Goal: Task Accomplishment & Management: Manage account settings

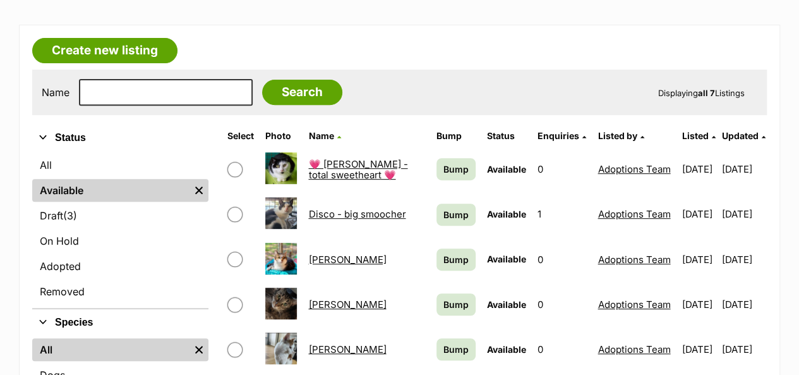
scroll to position [190, 0]
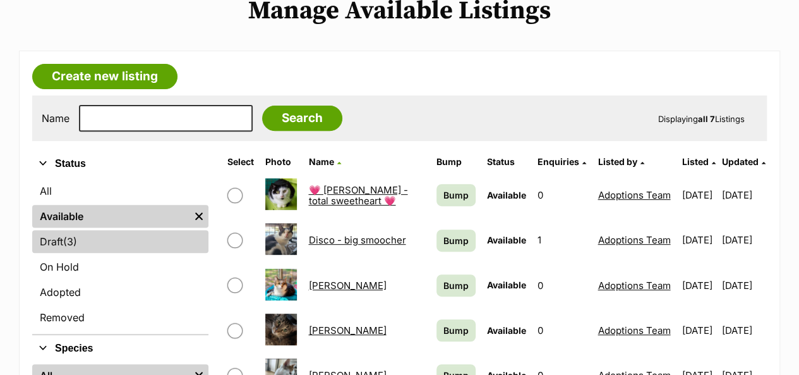
click at [92, 230] on link "Draft (3) Items" at bounding box center [120, 241] width 176 height 23
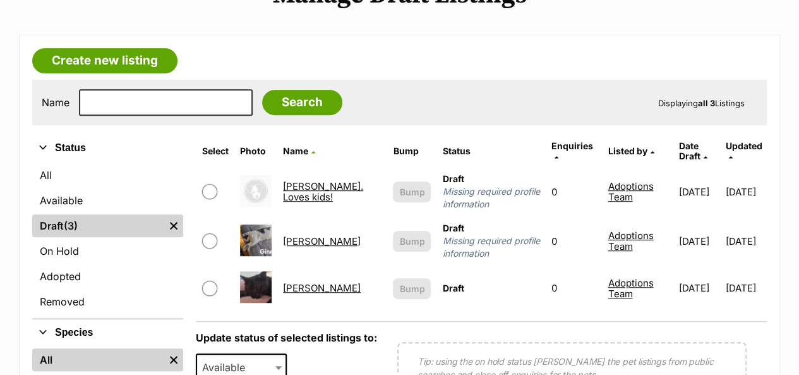
scroll to position [379, 0]
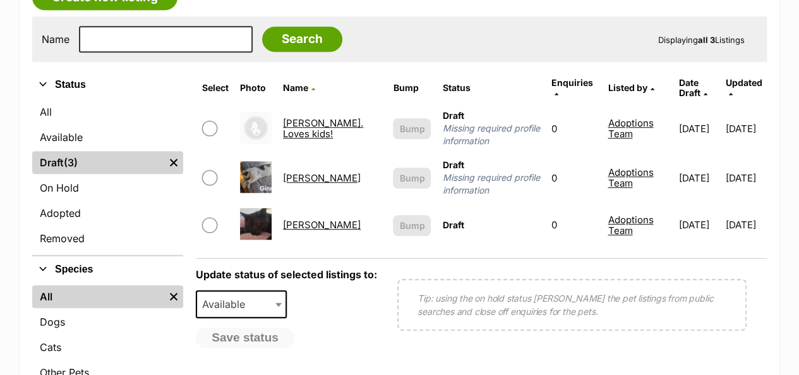
click at [217, 170] on input "checkbox" at bounding box center [209, 177] width 15 height 15
checkbox input "true"
click at [281, 303] on b at bounding box center [279, 305] width 6 height 4
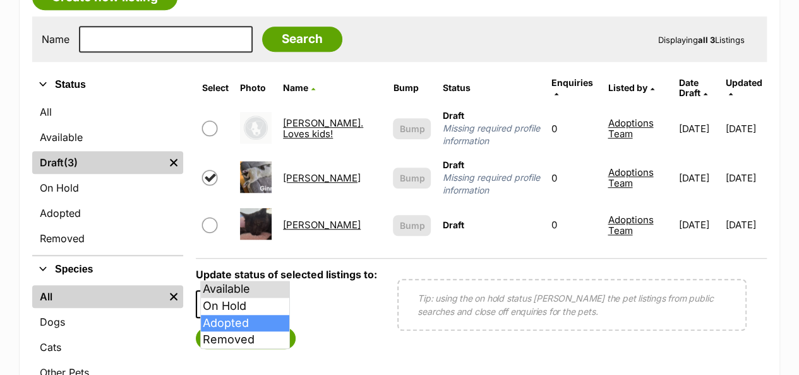
select select "rehomed"
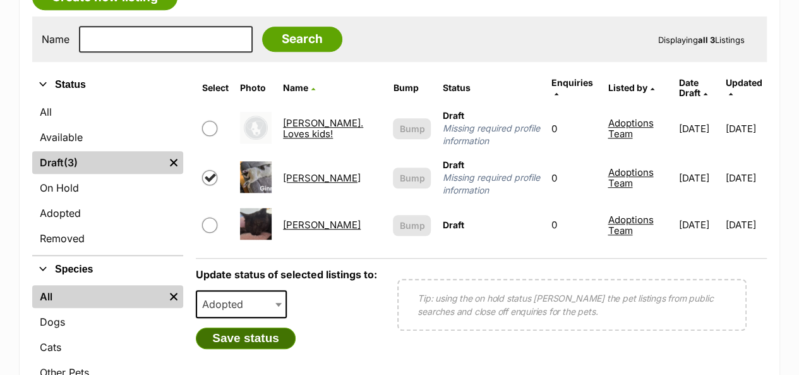
click at [252, 327] on button "Save status" at bounding box center [246, 337] width 100 height 21
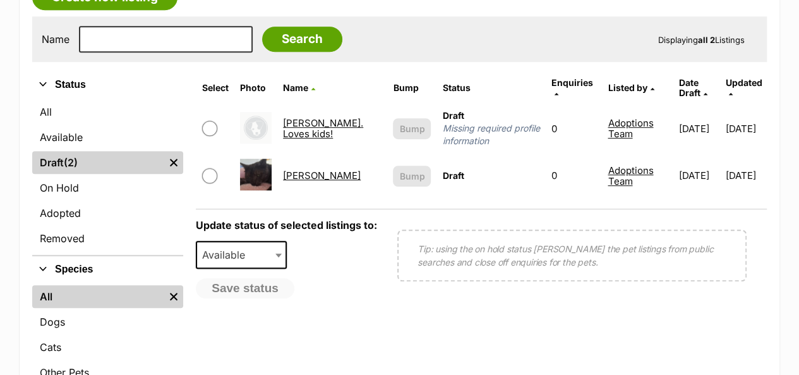
click at [214, 168] on input "checkbox" at bounding box center [209, 175] width 15 height 15
checkbox input "true"
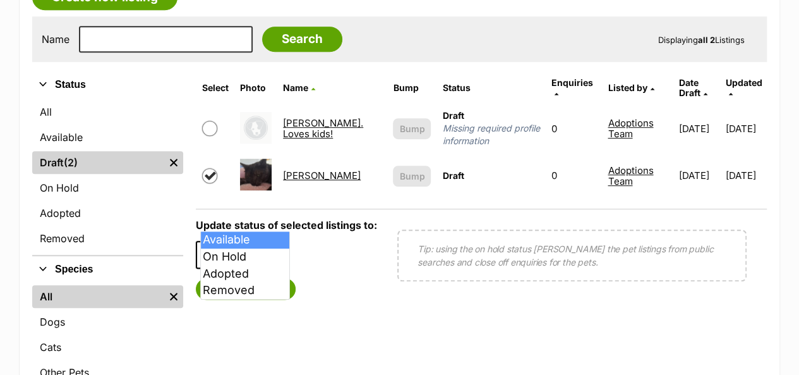
click at [282, 253] on b at bounding box center [279, 255] width 6 height 4
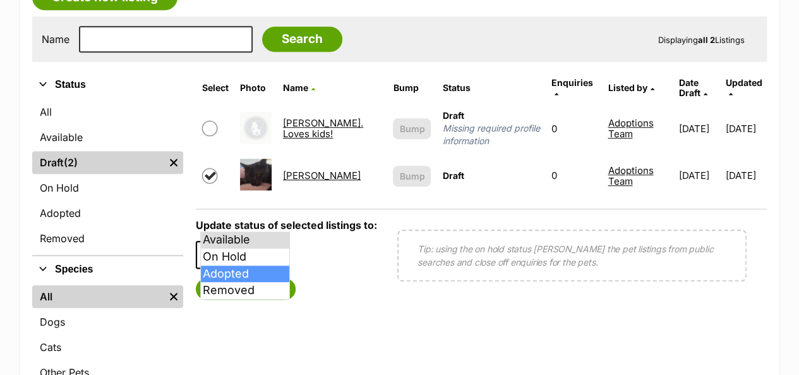
select select "rehomed"
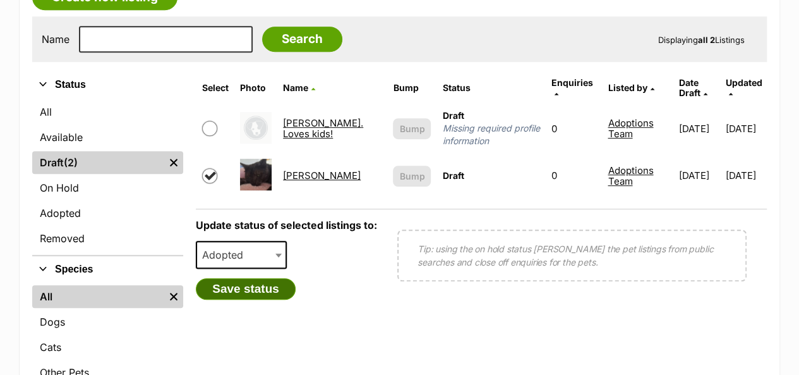
click at [252, 278] on button "Save status" at bounding box center [246, 288] width 100 height 21
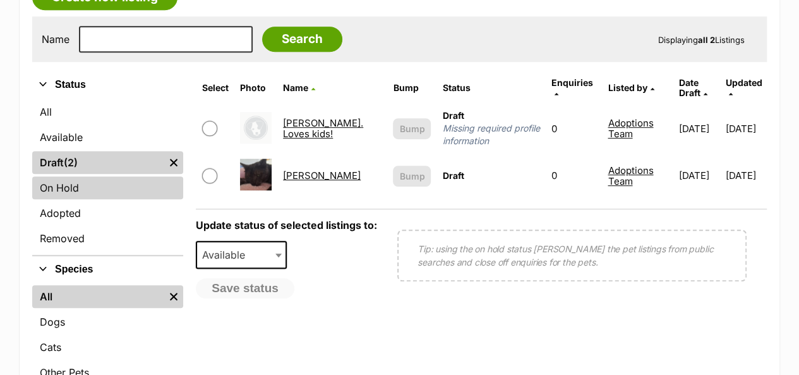
click at [74, 176] on link "On Hold" at bounding box center [107, 187] width 151 height 23
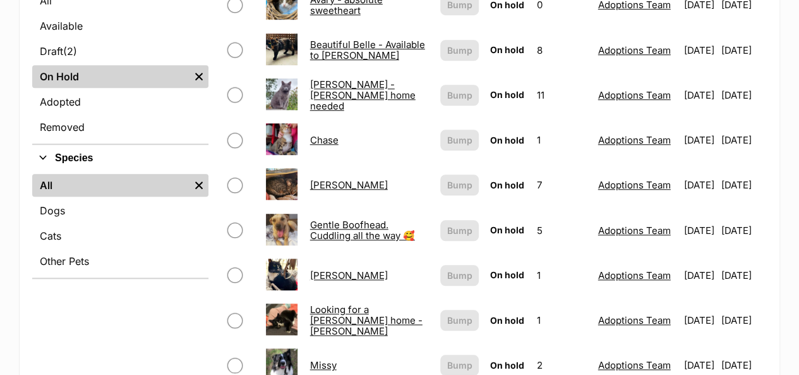
scroll to position [506, 0]
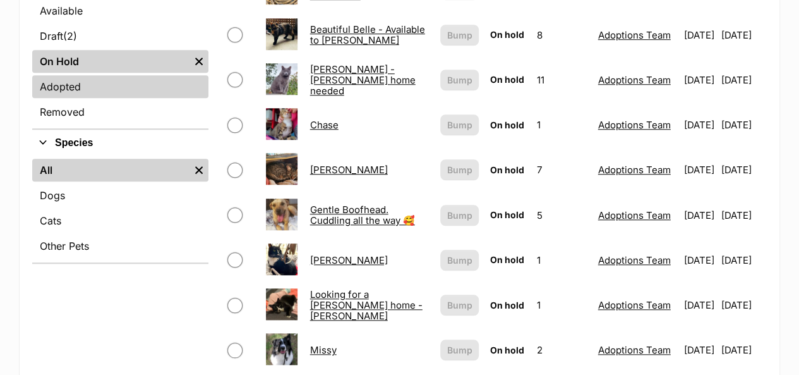
click at [80, 75] on link "Adopted" at bounding box center [120, 86] width 176 height 23
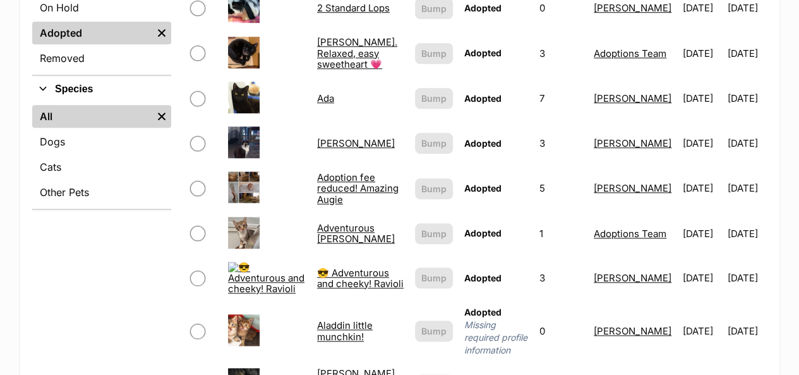
scroll to position [379, 0]
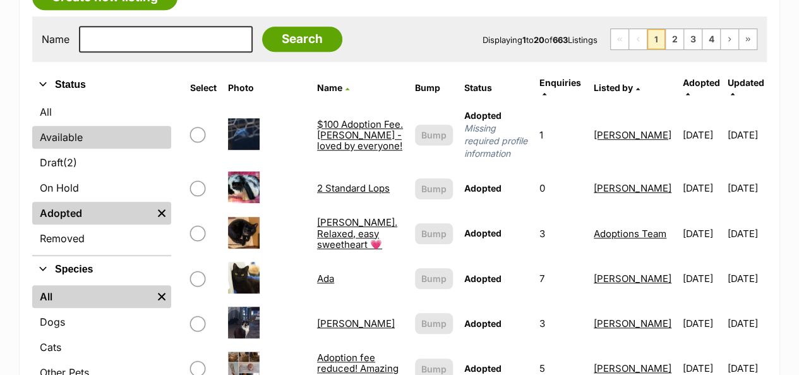
click at [83, 126] on link "Available" at bounding box center [101, 137] width 139 height 23
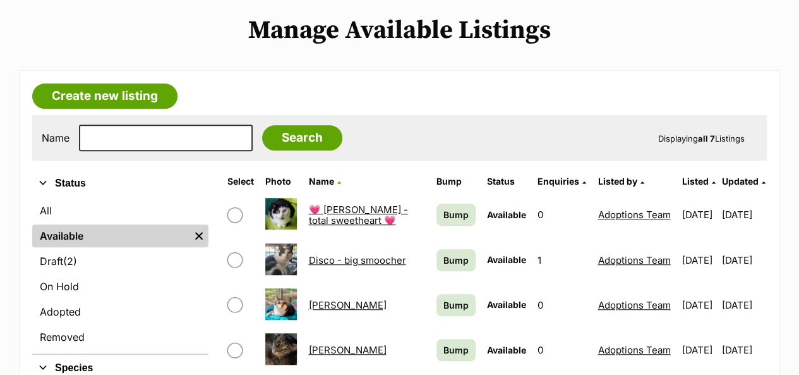
scroll to position [253, 0]
